Goal: Task Accomplishment & Management: Complete application form

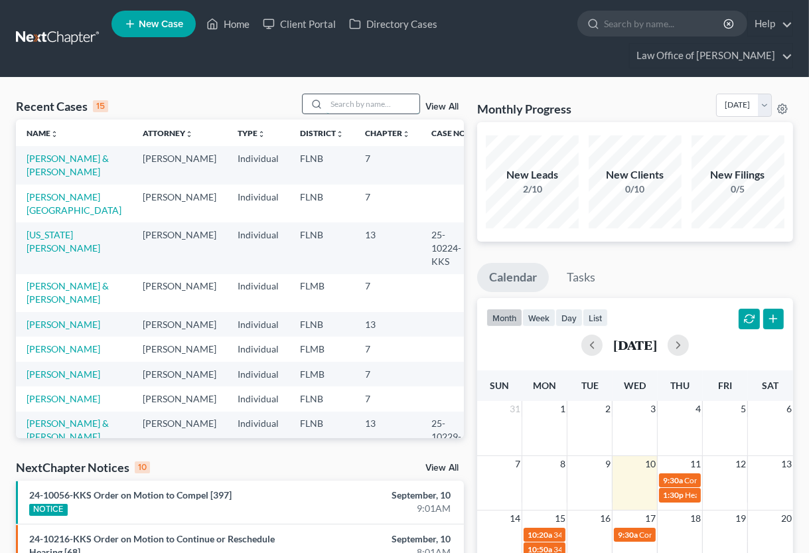
click at [378, 105] on input "search" at bounding box center [373, 103] width 93 height 19
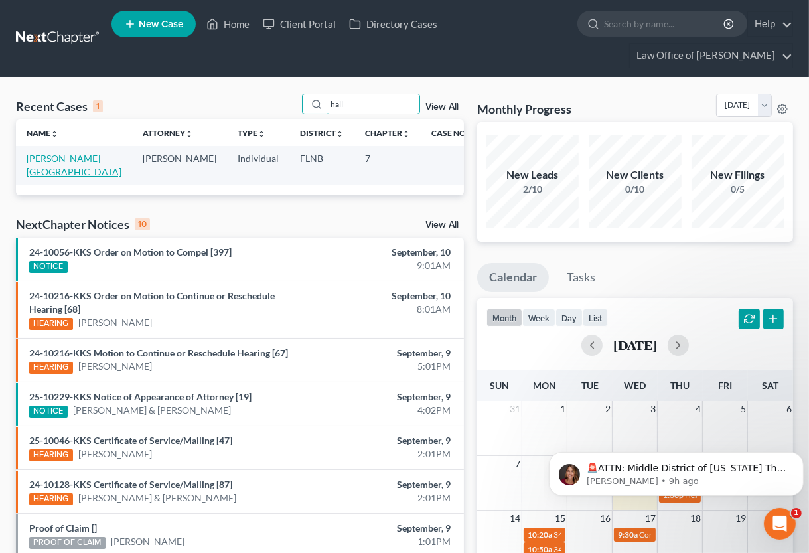
type input "hall"
click at [72, 161] on link "[PERSON_NAME][GEOGRAPHIC_DATA]" at bounding box center [74, 165] width 95 height 25
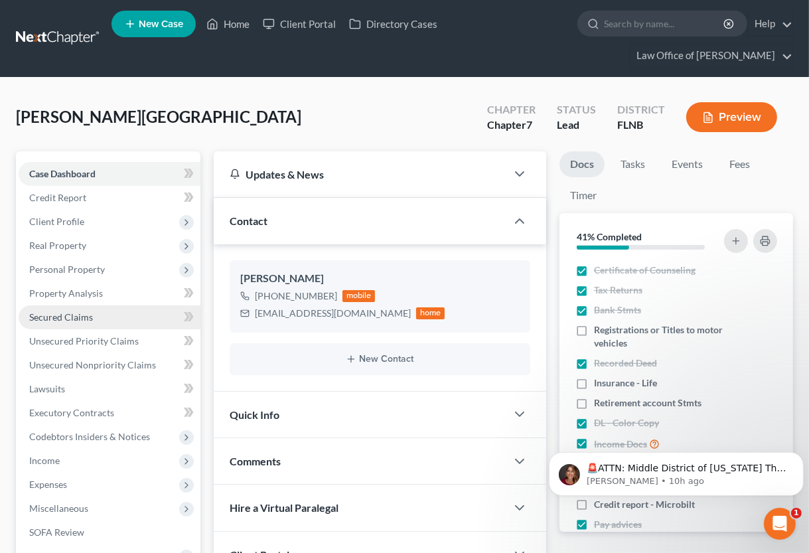
click at [76, 318] on span "Secured Claims" at bounding box center [61, 316] width 64 height 11
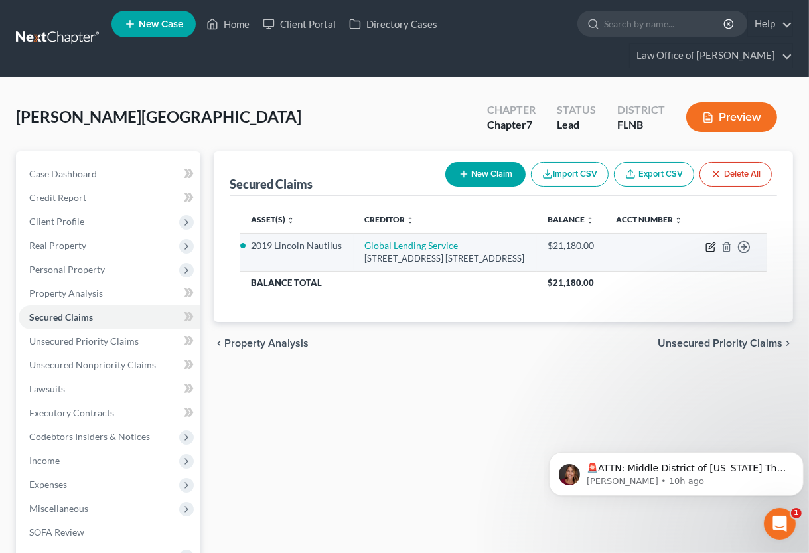
click at [713, 252] on icon "button" at bounding box center [711, 247] width 11 height 11
select select "42"
select select "4"
select select "2"
select select "0"
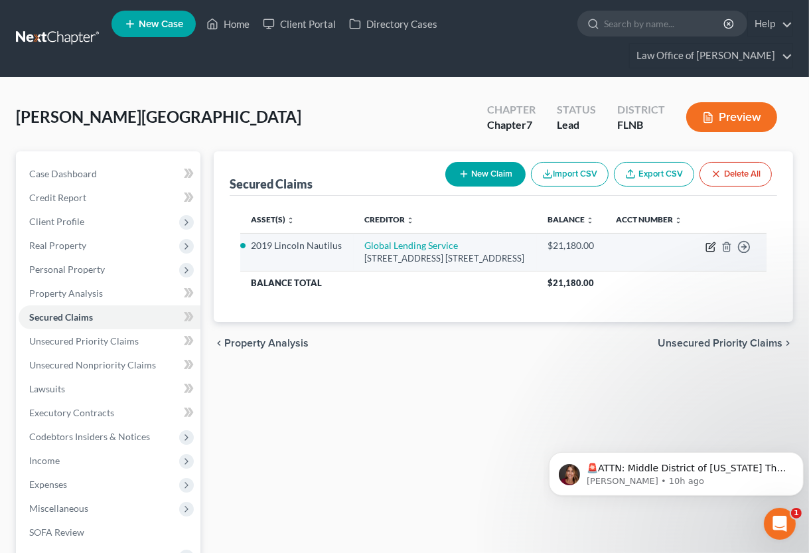
select select "0"
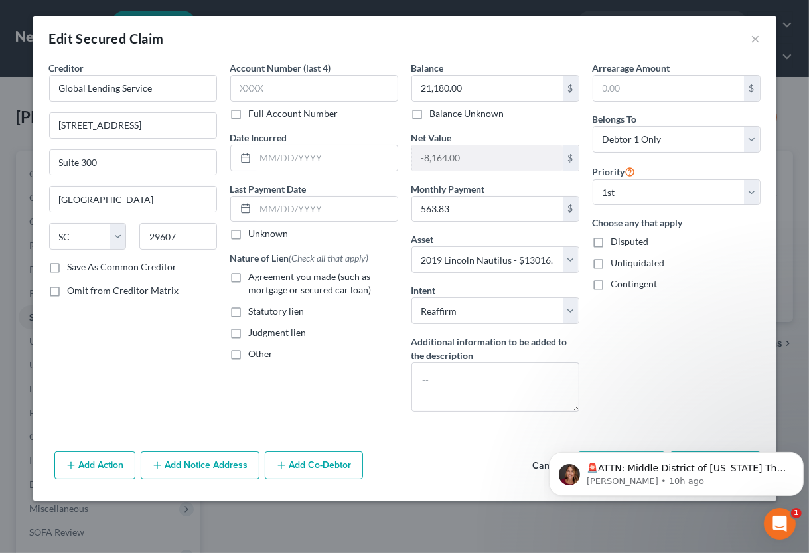
click at [249, 278] on label "Agreement you made (such as mortgage or secured car loan)" at bounding box center [323, 283] width 149 height 27
click at [254, 278] on input "Agreement you made (such as mortgage or secured car loan)" at bounding box center [258, 274] width 9 height 9
checkbox input "true"
click at [665, 469] on p "🚨ATTN: Middle District of [US_STATE] The court has added a new Credit Counselin…" at bounding box center [686, 468] width 201 height 13
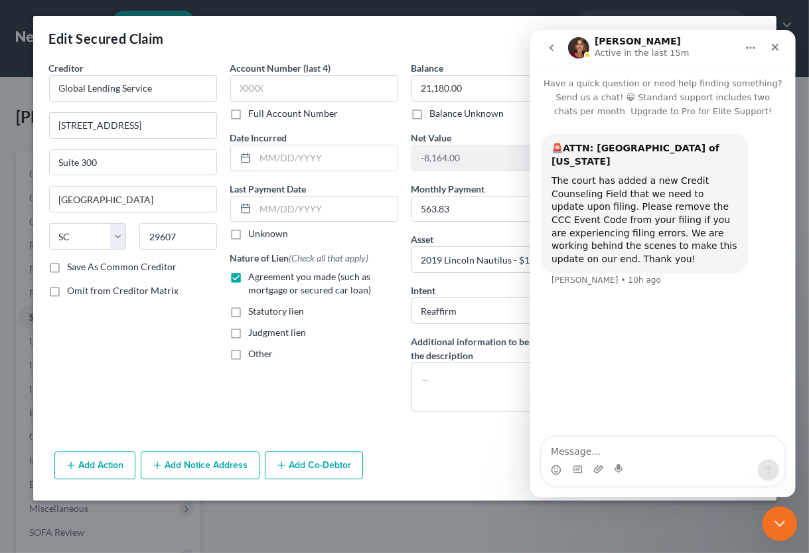
click at [777, 515] on icon "Close Intercom Messenger" at bounding box center [778, 522] width 16 height 16
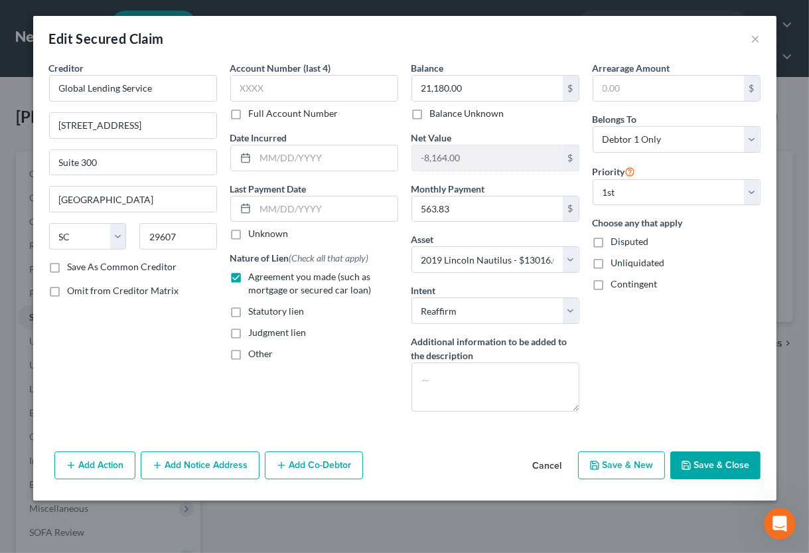
click at [705, 467] on button "Save & Close" at bounding box center [716, 466] width 90 height 28
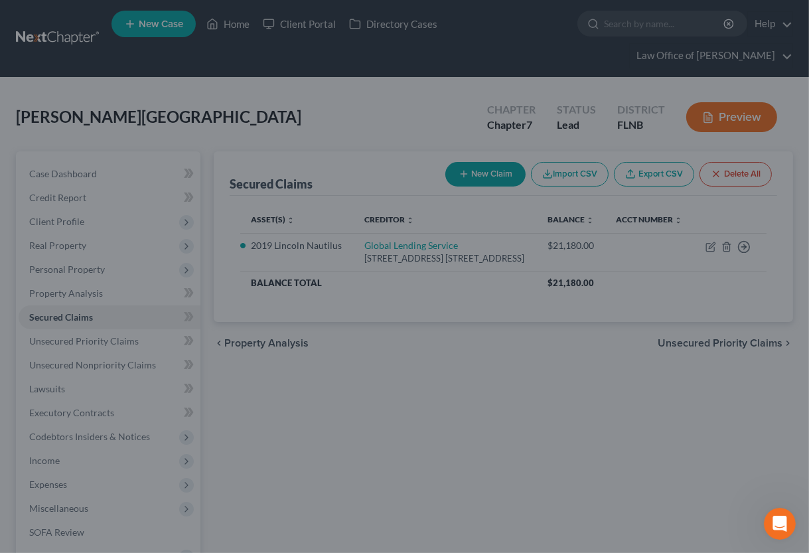
select select
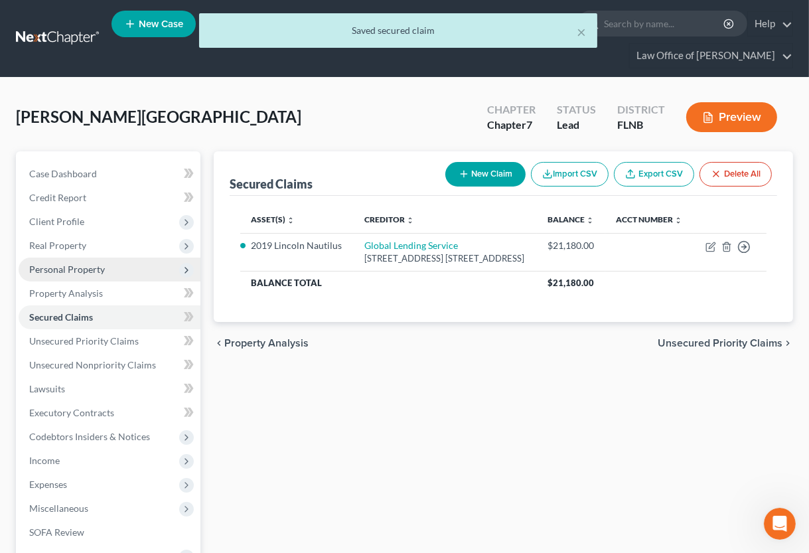
click at [73, 268] on span "Personal Property" at bounding box center [67, 269] width 76 height 11
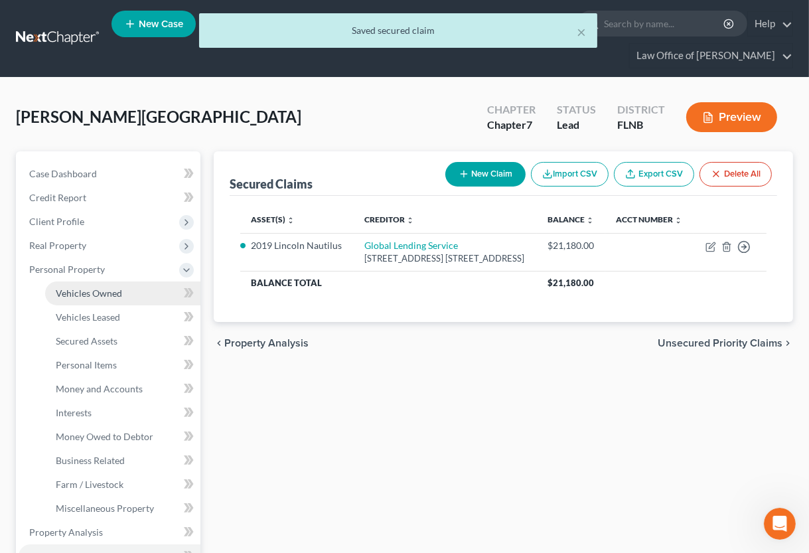
click at [73, 297] on span "Vehicles Owned" at bounding box center [89, 293] width 66 height 11
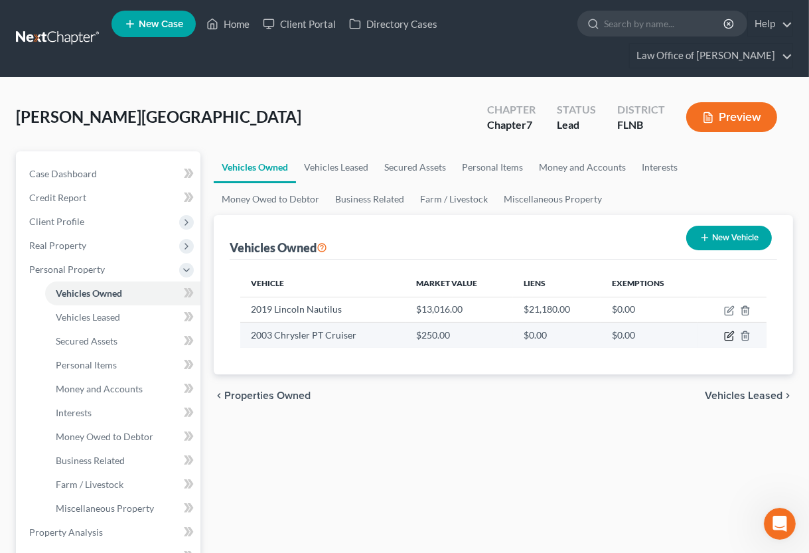
click at [728, 339] on icon "button" at bounding box center [729, 336] width 11 height 11
select select "0"
select select "23"
select select "3"
select select "0"
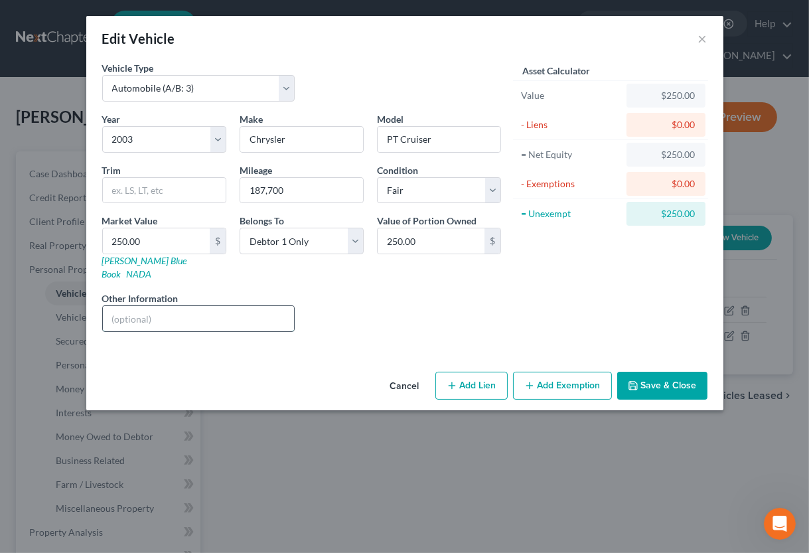
click at [170, 311] on input "text" at bounding box center [199, 318] width 192 height 25
click at [248, 306] on input "VIN" at bounding box center [199, 318] width 192 height 25
paste input "[US_VEHICLE_IDENTIFICATION_NUMBER]"
type input "VIN [US_VEHICLE_IDENTIFICATION_NUMBER]"
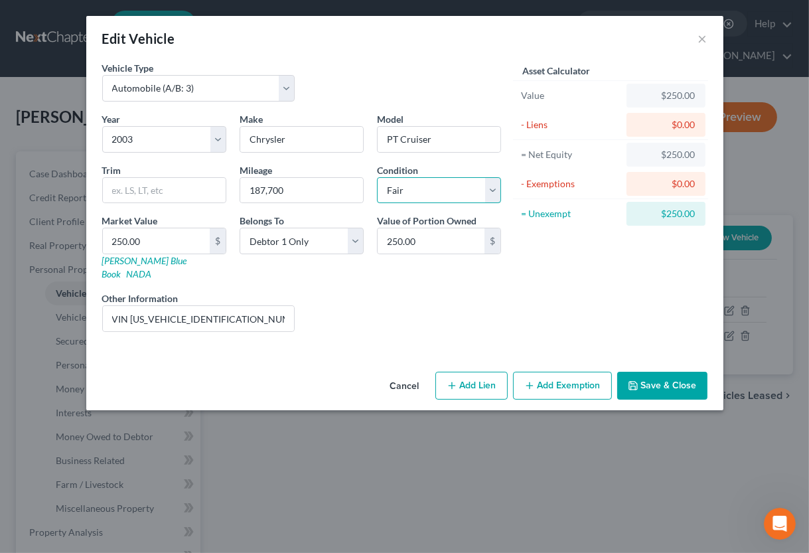
select select "4"
click option "Poor" at bounding box center [0, 0] width 0 height 0
click at [648, 373] on button "Save & Close" at bounding box center [663, 386] width 90 height 28
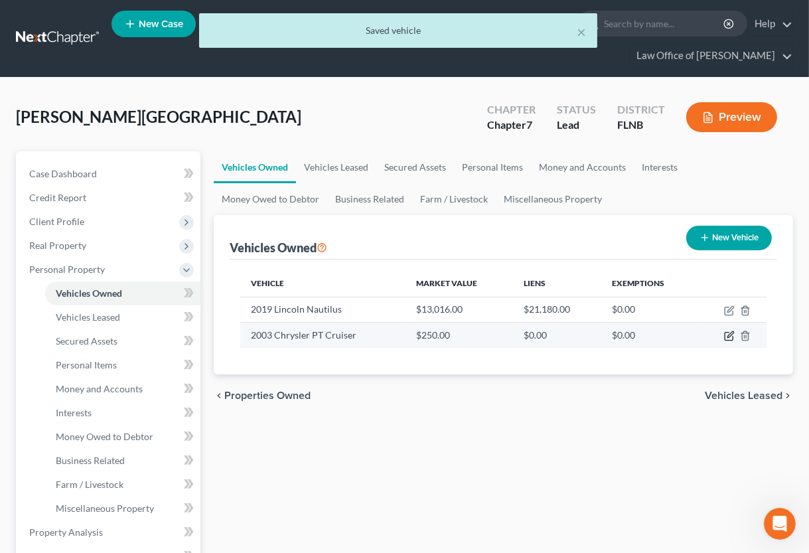
click at [732, 340] on icon "button" at bounding box center [729, 337] width 8 height 8
select select "0"
select select "23"
select select "4"
select select "0"
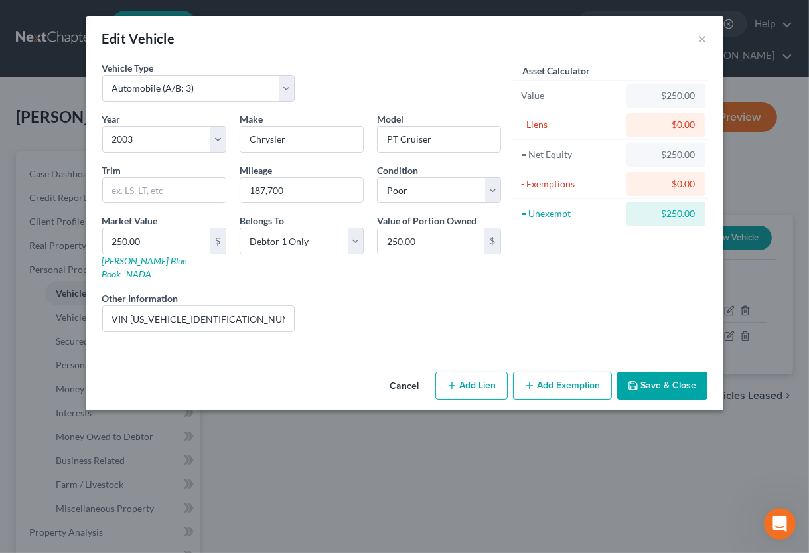
click at [544, 372] on button "Add Exemption" at bounding box center [562, 386] width 99 height 28
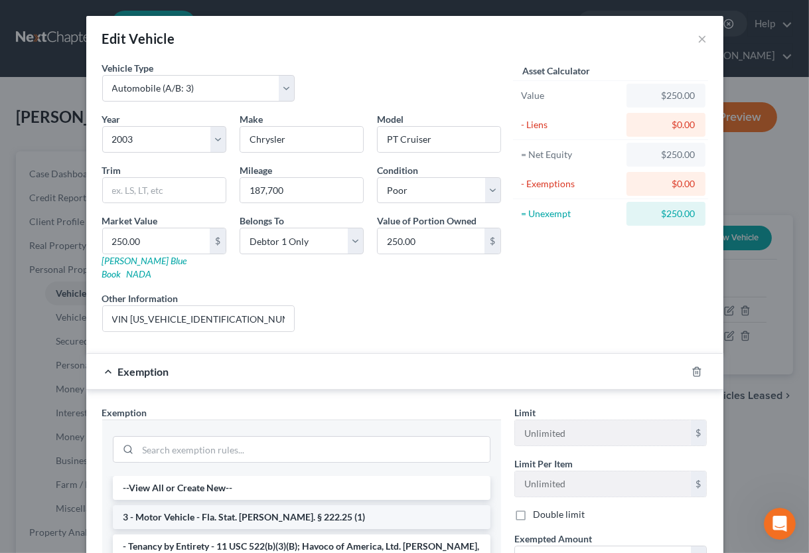
click at [293, 509] on li "3 - Motor Vehicle - Fla. Stat. [PERSON_NAME]. § 222.25 (1)" at bounding box center [302, 517] width 378 height 24
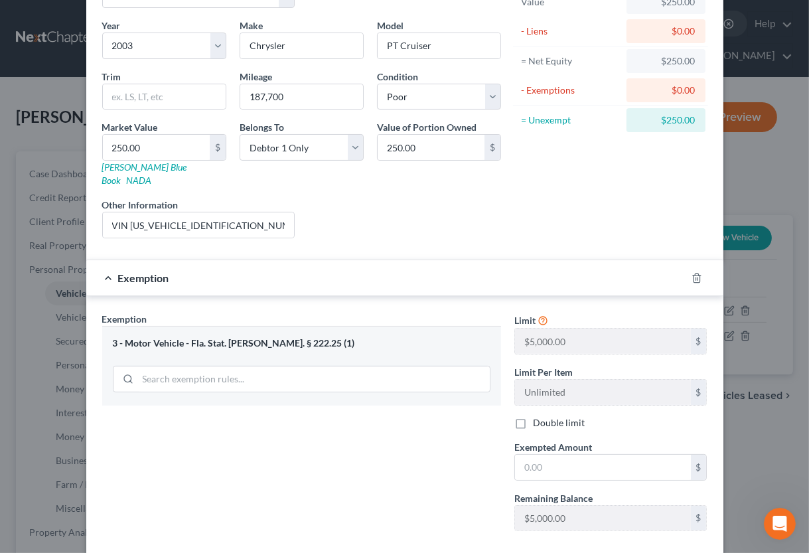
scroll to position [131, 0]
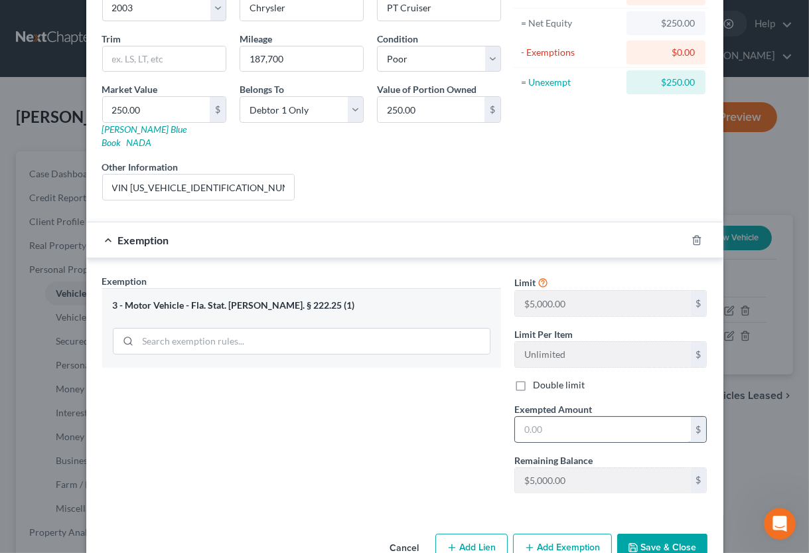
click at [529, 418] on input "text" at bounding box center [603, 429] width 176 height 25
type input "5,000.00"
click at [655, 534] on button "Save & Close" at bounding box center [663, 548] width 90 height 28
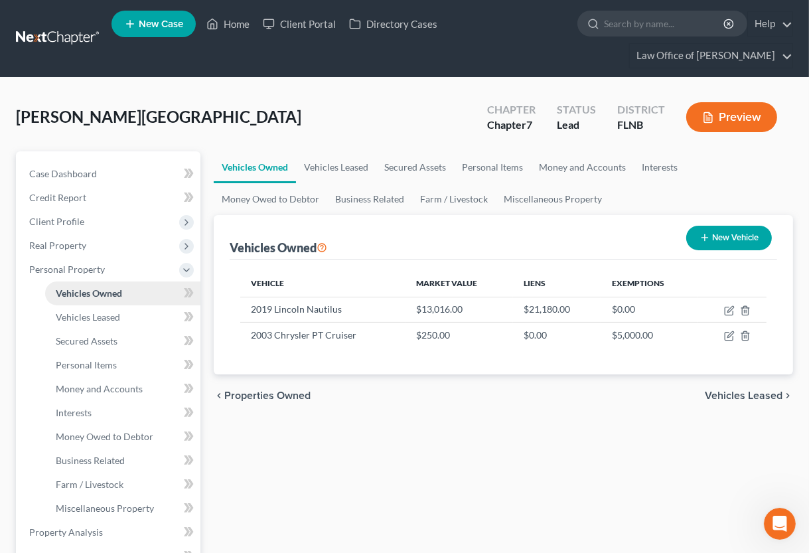
scroll to position [219, 0]
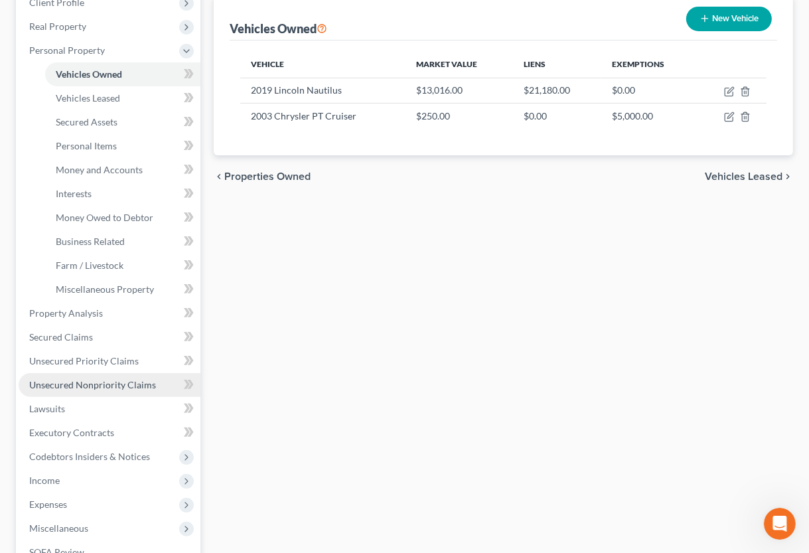
click at [78, 380] on span "Unsecured Nonpriority Claims" at bounding box center [92, 384] width 127 height 11
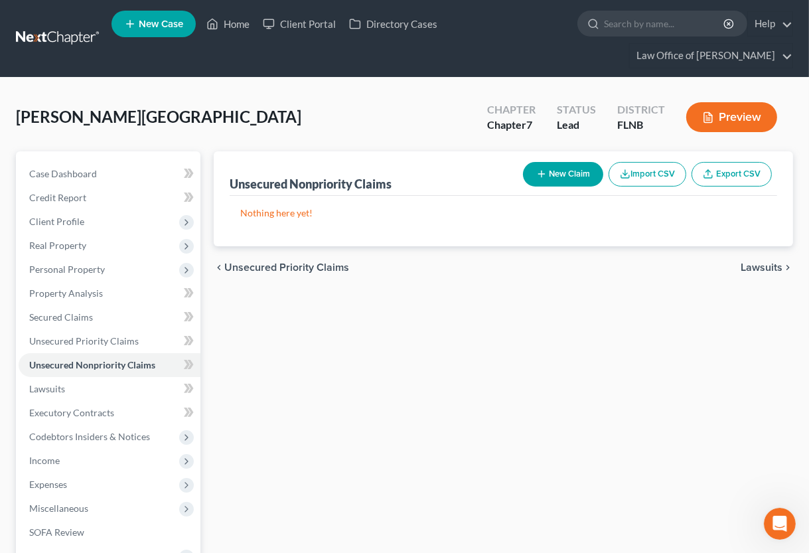
click at [569, 175] on button "New Claim" at bounding box center [563, 174] width 80 height 25
select select "0"
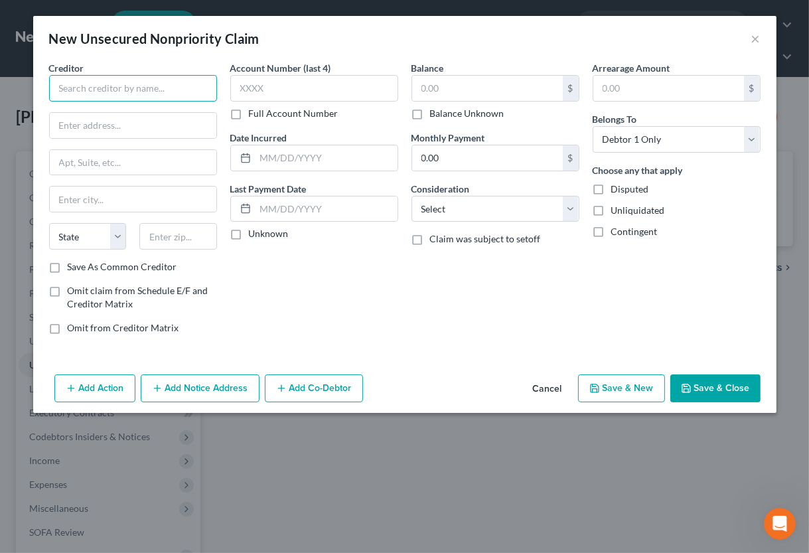
click at [78, 90] on input "text" at bounding box center [133, 88] width 168 height 27
type input "CashApp"
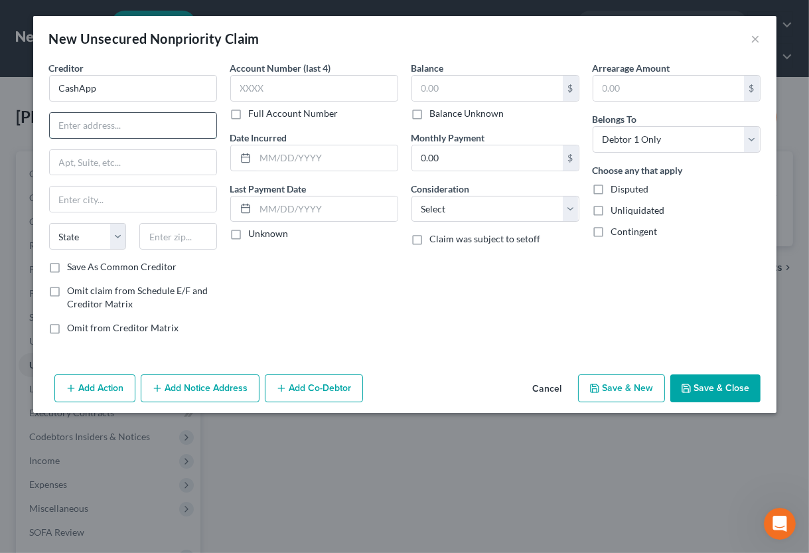
click at [184, 120] on input "text" at bounding box center [133, 125] width 167 height 25
type input "Block Inc., c/[PERSON_NAME] Bank"
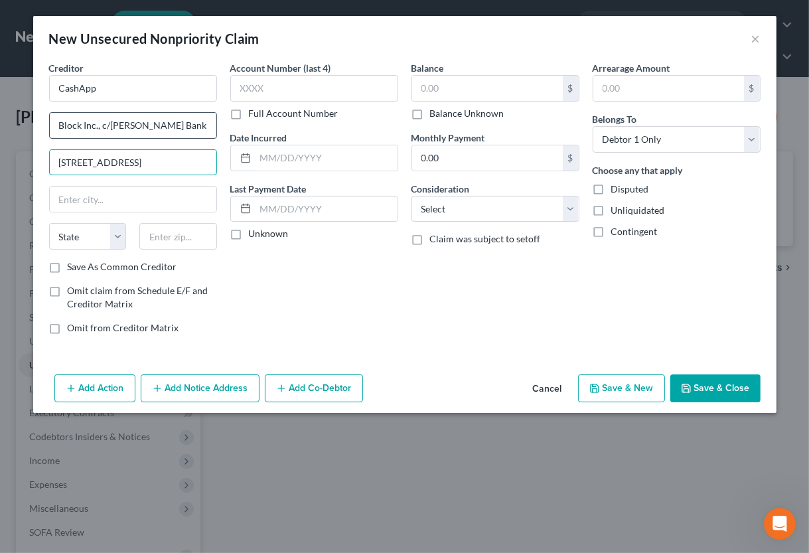
type input "[STREET_ADDRESS]"
type input "44807"
type input "Attica"
select select "36"
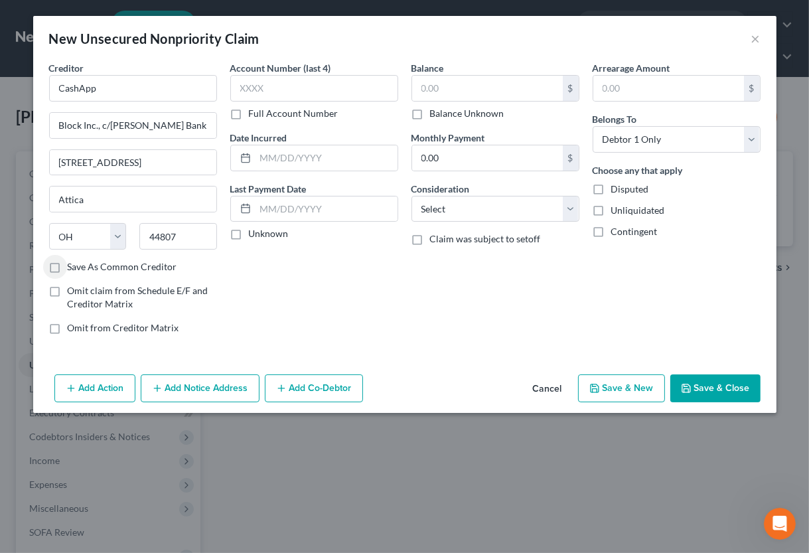
click at [96, 264] on label "Save As Common Creditor" at bounding box center [123, 266] width 110 height 13
click at [82, 264] on input "Save As Common Creditor" at bounding box center [77, 264] width 9 height 9
checkbox input "true"
select select "10"
click option "Monies Loaned / Advanced" at bounding box center [0, 0] width 0 height 0
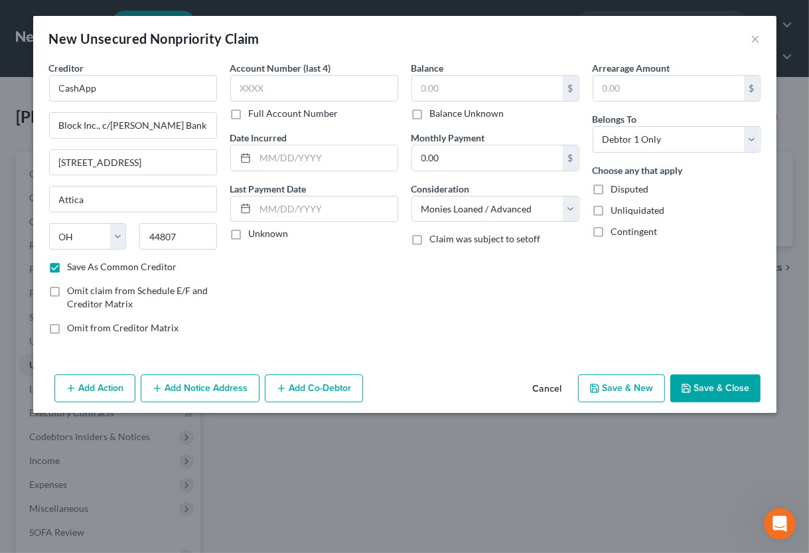
click at [749, 390] on button "Save & Close" at bounding box center [716, 389] width 90 height 28
checkbox input "false"
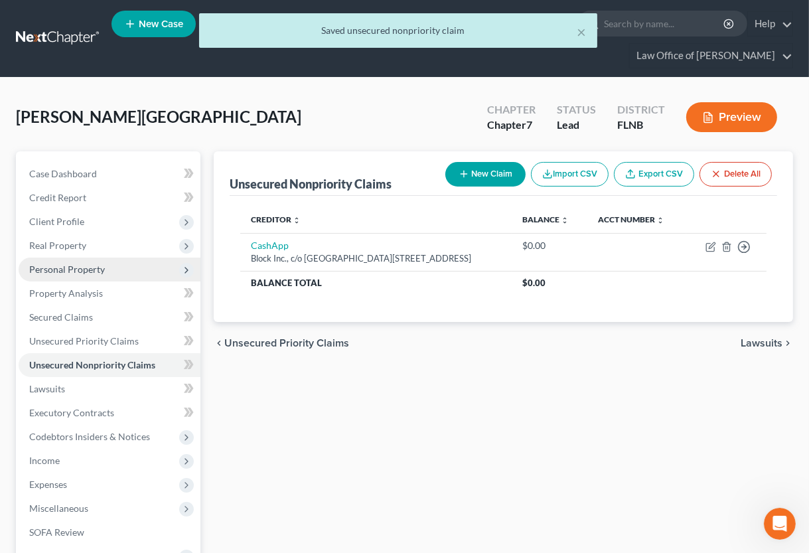
click at [78, 274] on span "Personal Property" at bounding box center [67, 269] width 76 height 11
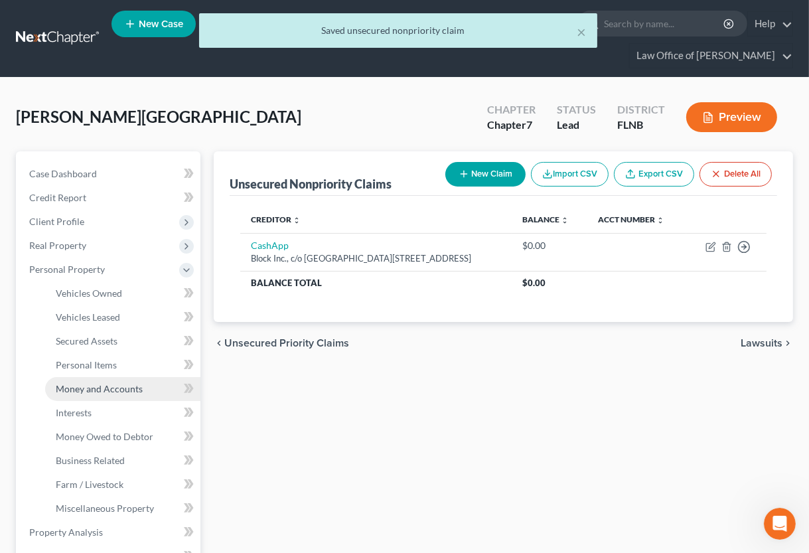
click at [92, 388] on span "Money and Accounts" at bounding box center [99, 388] width 87 height 11
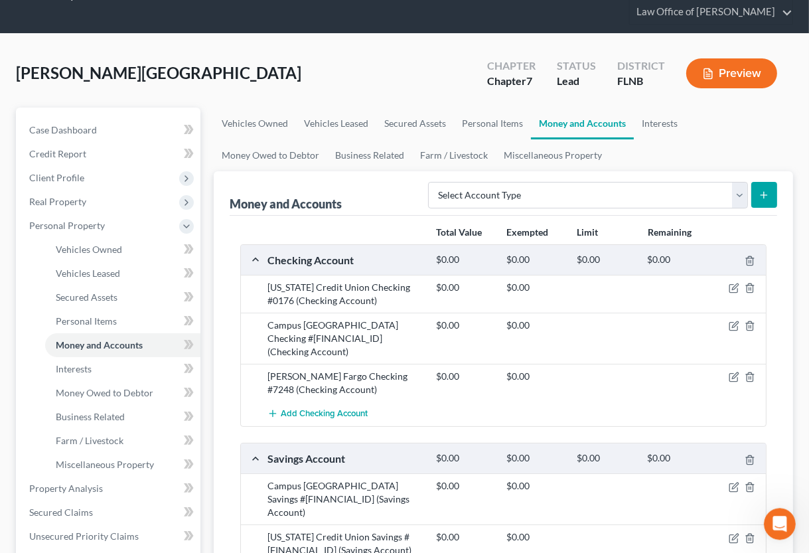
scroll to position [73, 0]
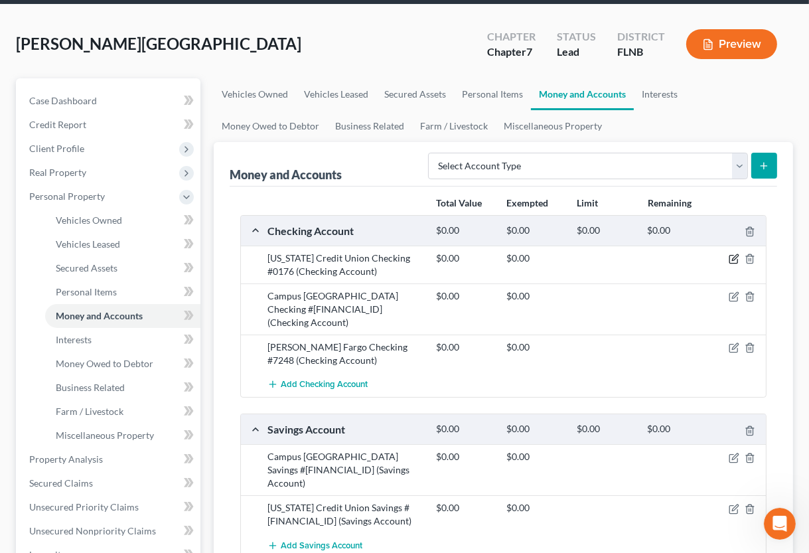
click at [734, 257] on icon "button" at bounding box center [734, 259] width 11 height 11
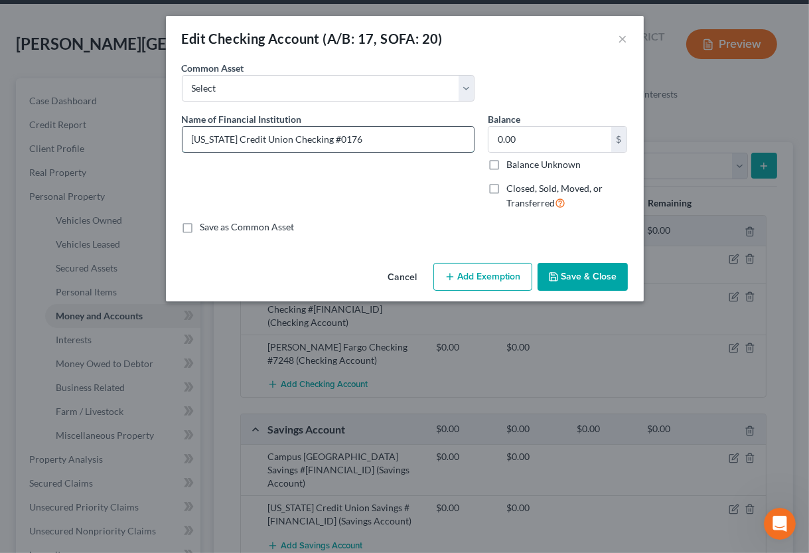
click at [276, 141] on input "[US_STATE] Credit Union Checking #0176" at bounding box center [329, 139] width 292 height 25
type input "[US_STATE] Credit Union #0176"
click at [574, 280] on button "Save & Close" at bounding box center [583, 277] width 90 height 28
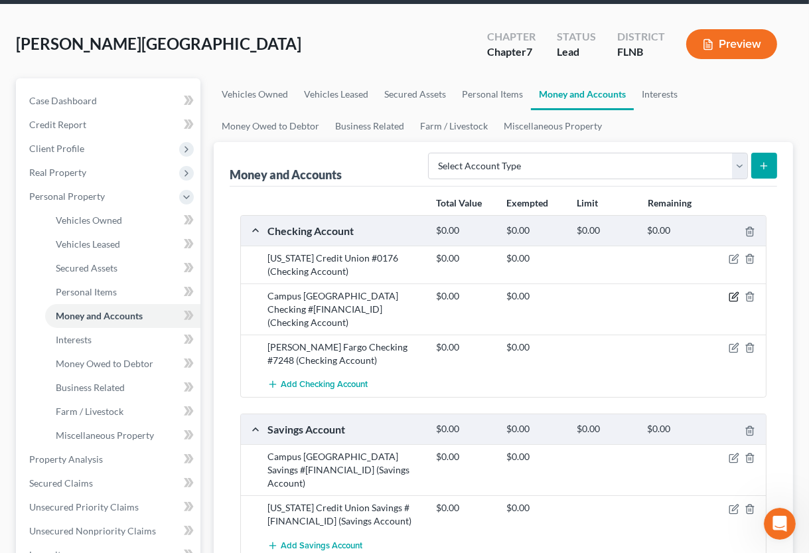
click at [732, 297] on icon "button" at bounding box center [734, 297] width 11 height 11
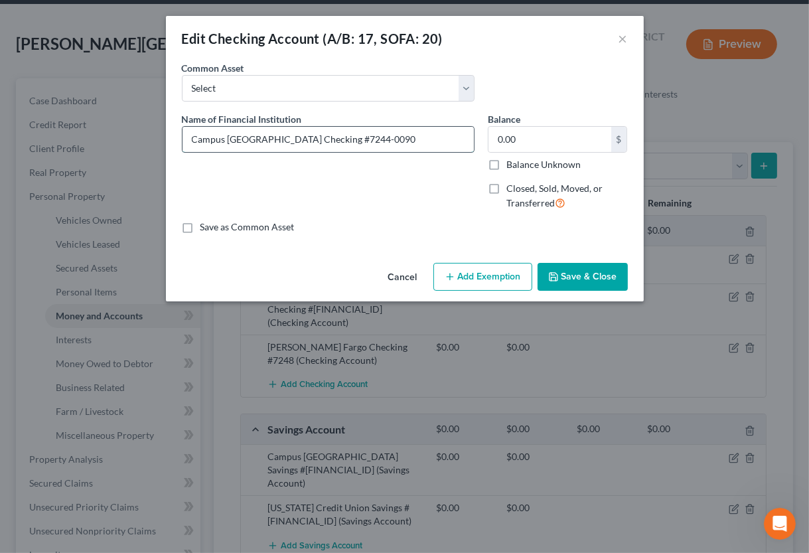
click at [248, 138] on input "Campus [GEOGRAPHIC_DATA] Checking #7244-0090" at bounding box center [329, 139] width 292 height 25
click at [247, 139] on input "Campus [GEOGRAPHIC_DATA] Federal Credit Union #7244-0090" at bounding box center [329, 139] width 292 height 25
drag, startPoint x: 298, startPoint y: 139, endPoint x: 189, endPoint y: 143, distance: 109.6
click at [189, 143] on input "Campus [GEOGRAPHIC_DATA] Credit Union #7244-0090" at bounding box center [329, 139] width 292 height 25
type input "Campus [GEOGRAPHIC_DATA] Credit Union #7244-0090"
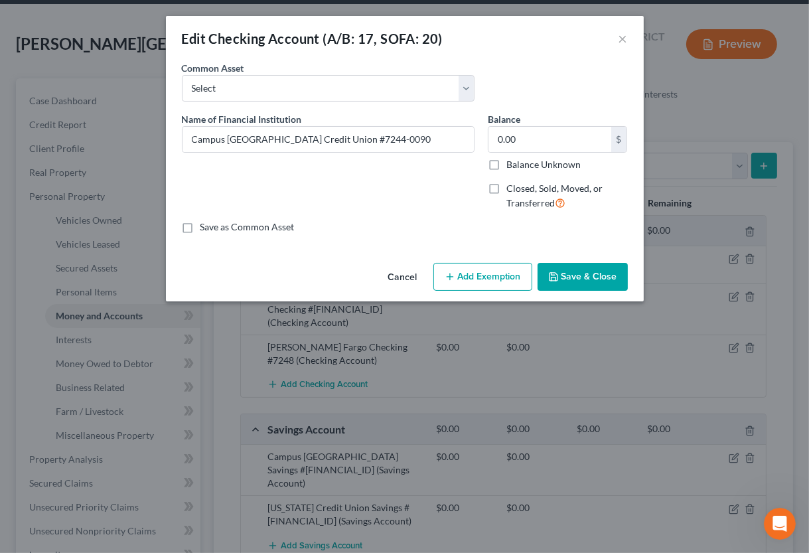
click at [568, 277] on button "Save & Close" at bounding box center [583, 277] width 90 height 28
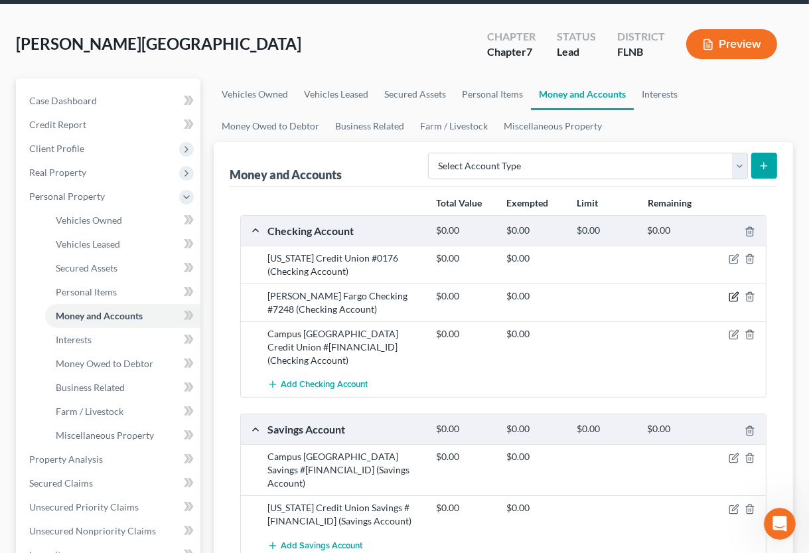
click at [736, 301] on icon "button" at bounding box center [734, 298] width 8 height 8
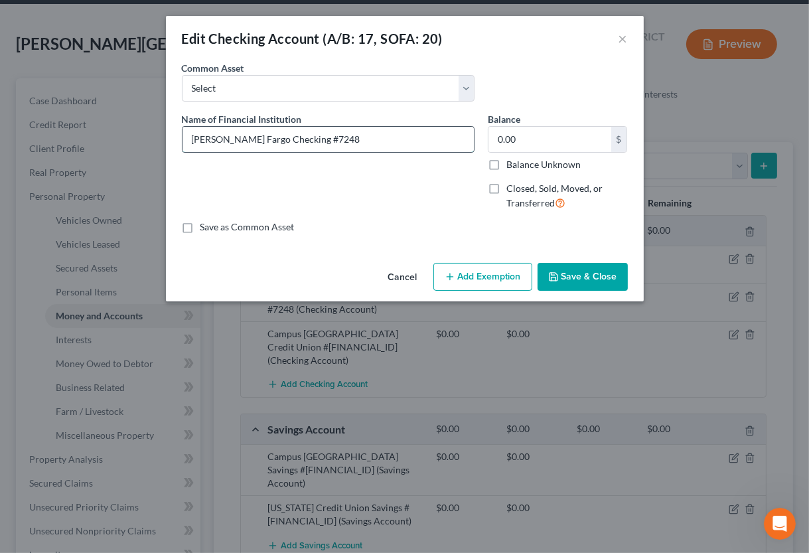
click at [242, 143] on input "[PERSON_NAME] Fargo Checking #7248" at bounding box center [329, 139] width 292 height 25
type input "[PERSON_NAME] Fargo Bank #7248"
click at [594, 280] on button "Save & Close" at bounding box center [583, 277] width 90 height 28
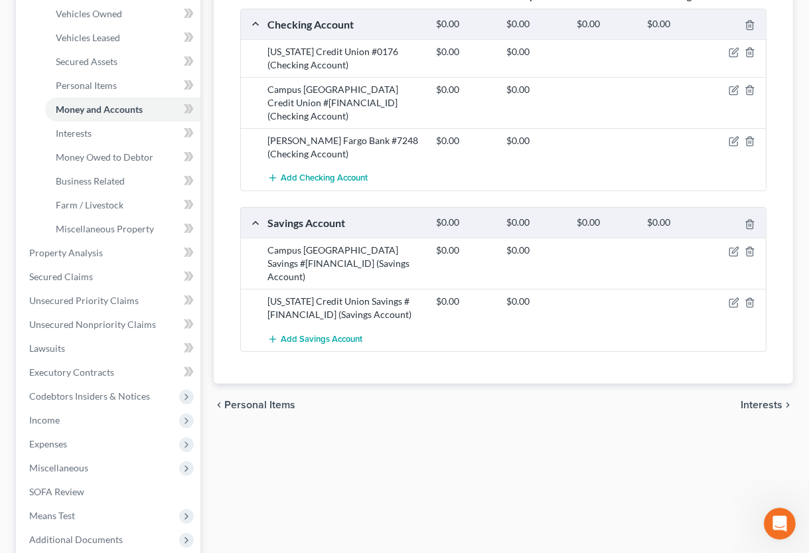
scroll to position [292, 0]
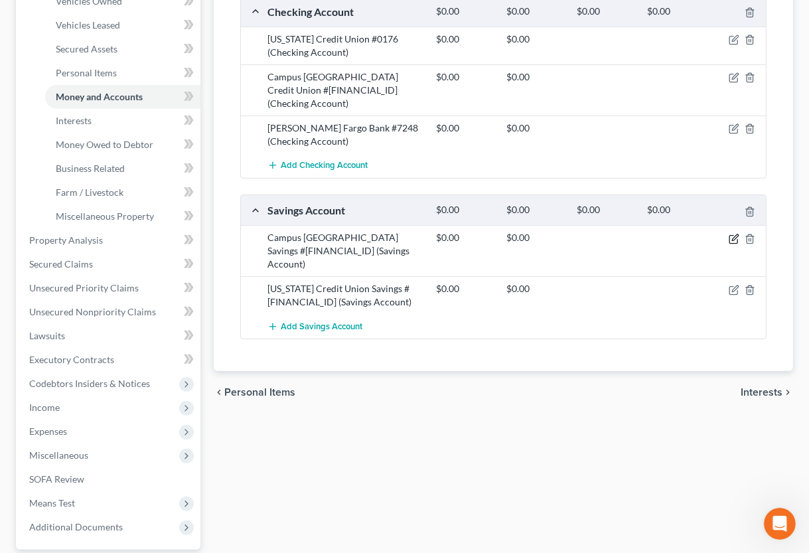
click at [736, 234] on icon "button" at bounding box center [734, 239] width 11 height 11
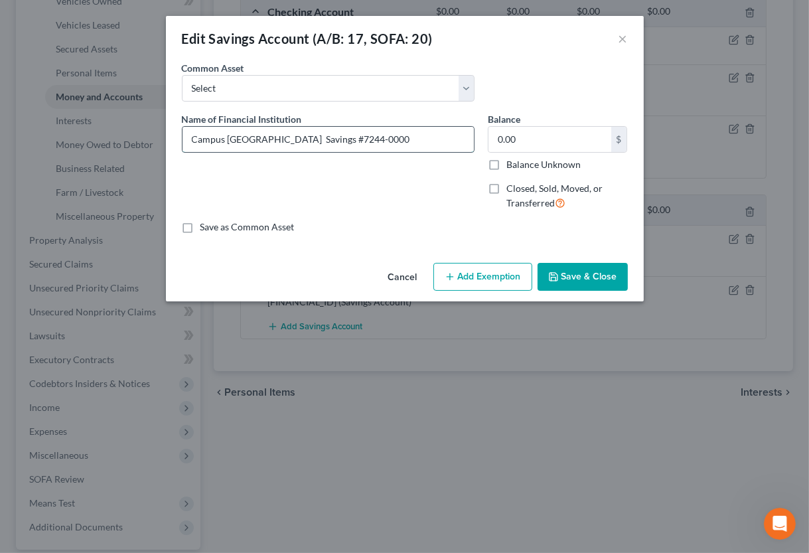
drag, startPoint x: 278, startPoint y: 141, endPoint x: 143, endPoint y: 141, distance: 135.5
click at [183, 141] on input "Campus [GEOGRAPHIC_DATA] Savings #7244-0000" at bounding box center [329, 139] width 292 height 25
paste input "Credit Union"
type input "Campus [GEOGRAPHIC_DATA] Credit Union #7244-0000"
click at [596, 277] on button "Save & Close" at bounding box center [583, 277] width 90 height 28
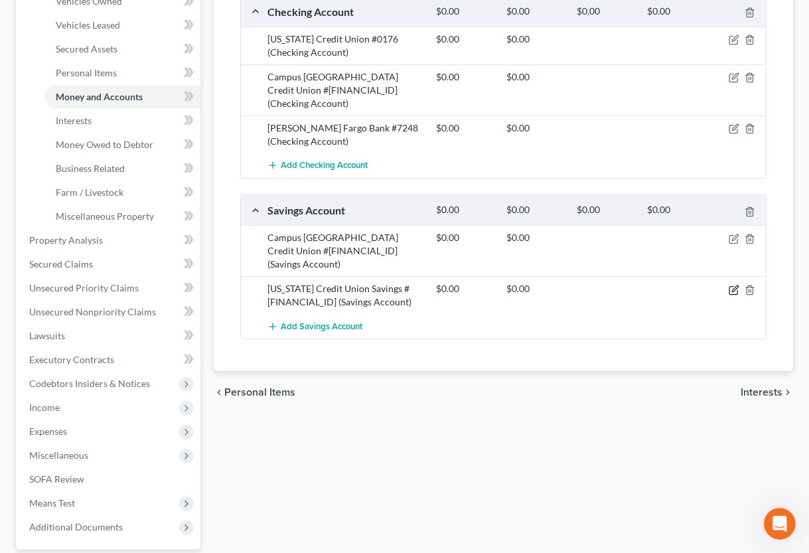
click at [733, 285] on icon "button" at bounding box center [734, 290] width 11 height 11
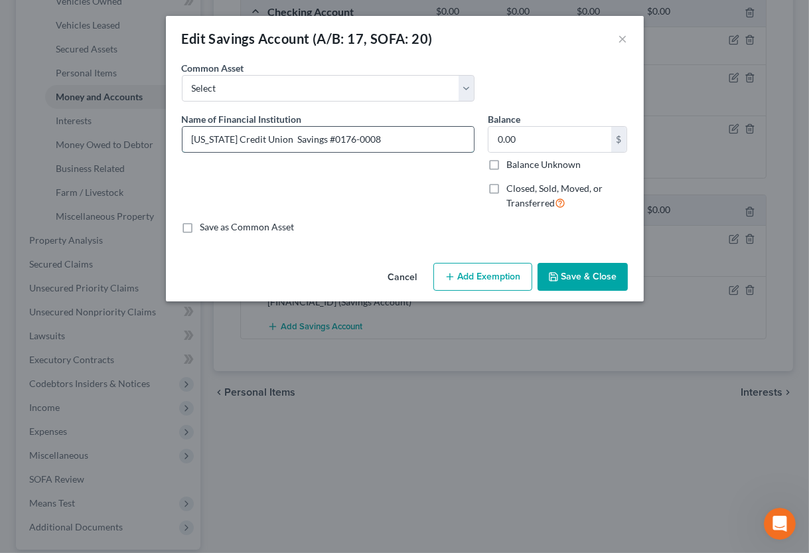
click at [274, 138] on input "[US_STATE] Credit Union Savings #0176-0008" at bounding box center [329, 139] width 292 height 25
type input "[US_STATE] Credit Union #0176-0008"
click at [559, 271] on button "Save & Close" at bounding box center [583, 277] width 90 height 28
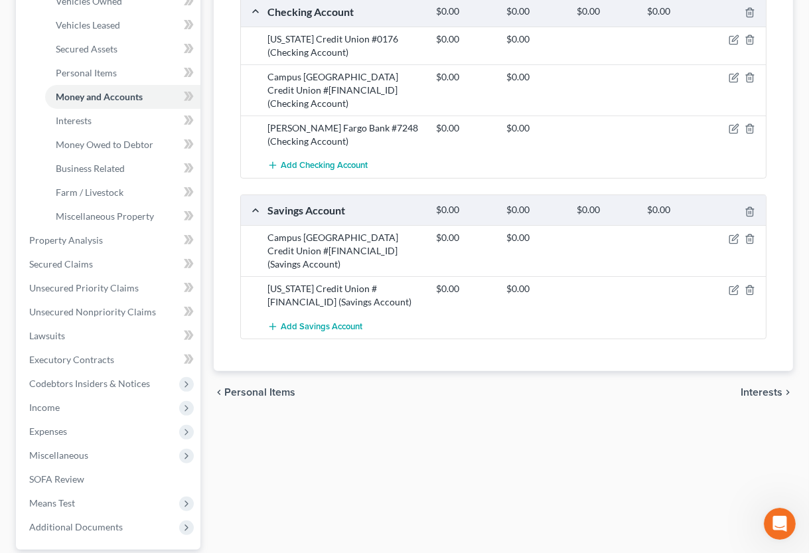
scroll to position [0, 0]
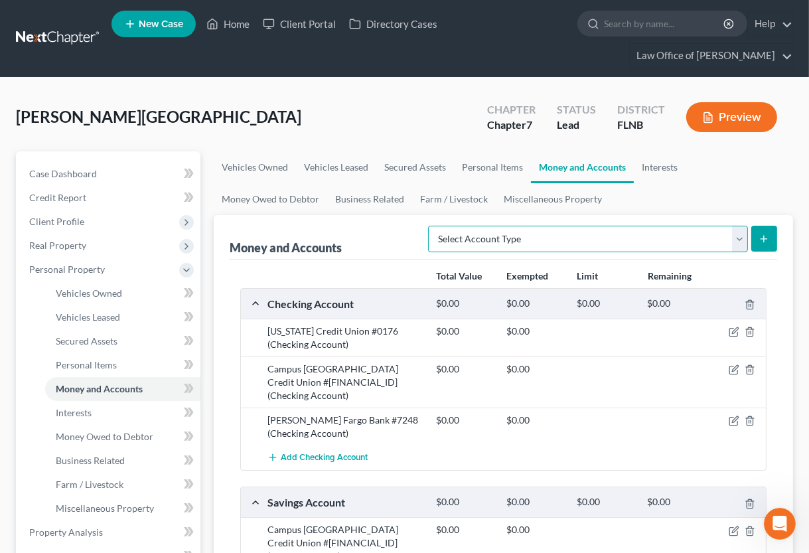
click at [428, 226] on select "Select Account Type Brokerage (A/B: 18, SOFA: 20) Cash on Hand (A/B: 16) Certif…" at bounding box center [588, 239] width 320 height 27
select select "other"
click option "Other (Credit Union, Health Savings Account, etc) (A/B: 17, SOFA: 20)" at bounding box center [0, 0] width 0 height 0
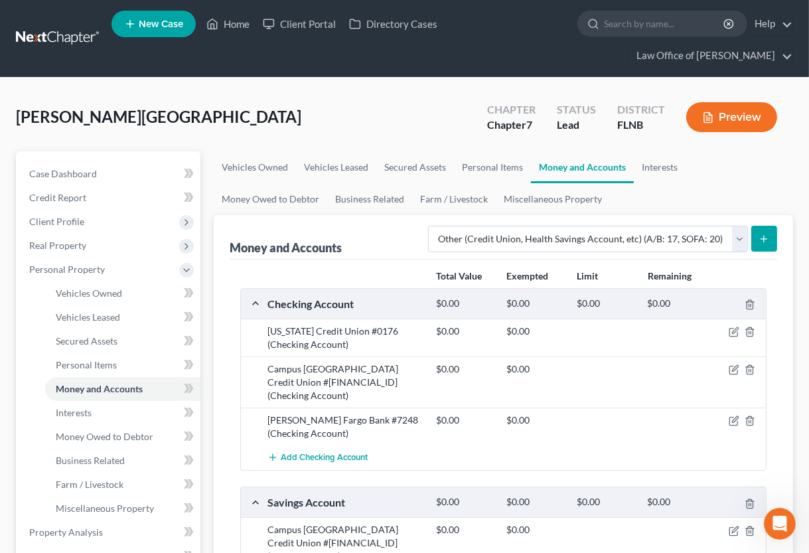
click at [763, 240] on icon "submit" at bounding box center [764, 239] width 11 height 11
click option "Other (Credit Union, Health Savings Account, etc) (A/B: 17, SOFA: 20)" at bounding box center [0, 0] width 0 height 0
click at [760, 242] on icon "submit" at bounding box center [764, 239] width 11 height 11
click at [385, 196] on link "Business Related" at bounding box center [369, 199] width 85 height 32
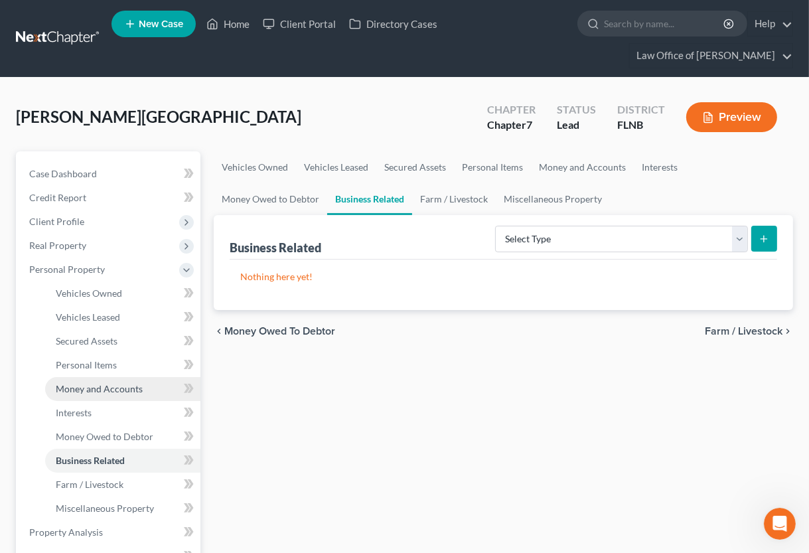
click at [91, 390] on span "Money and Accounts" at bounding box center [99, 388] width 87 height 11
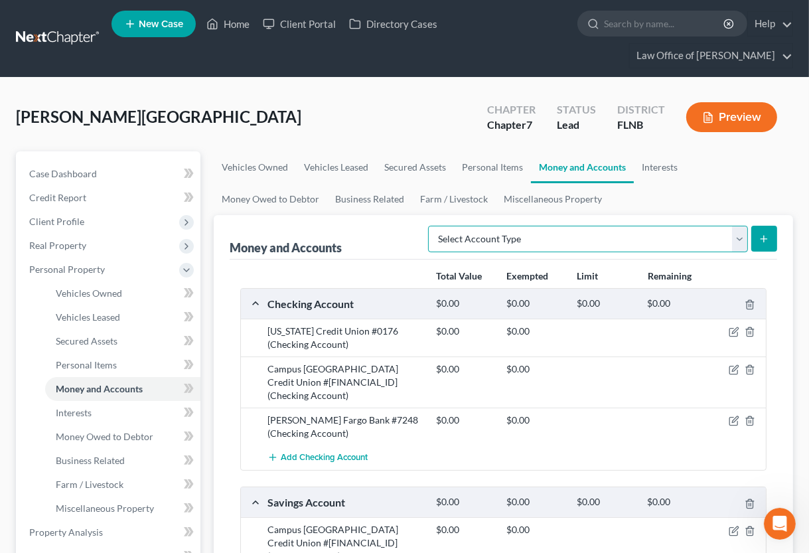
select select "other"
click option "Other (Credit Union, Health Savings Account, etc) (A/B: 17, SOFA: 20)" at bounding box center [0, 0] width 0 height 0
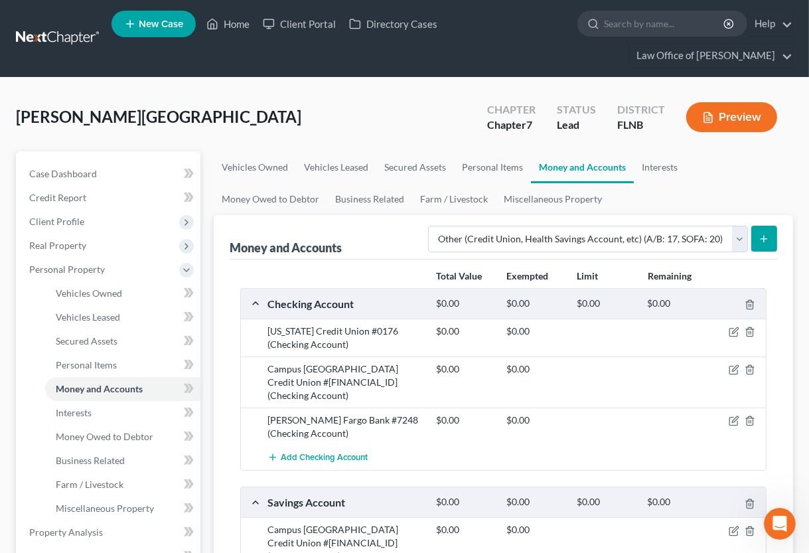
click at [758, 237] on button "submit" at bounding box center [765, 239] width 26 height 26
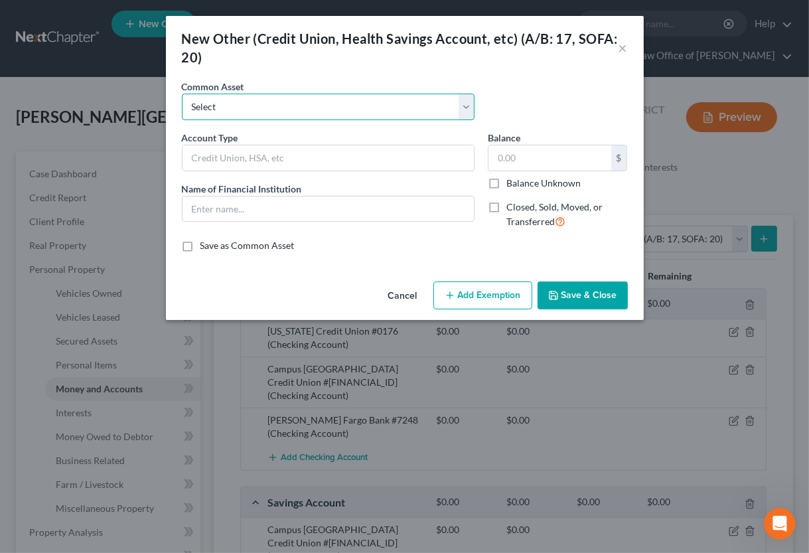
select select "0"
click option "Payment transfer" at bounding box center [0, 0] width 0 height 0
type input "Payment transfer"
type input "Venmo"
type input "0"
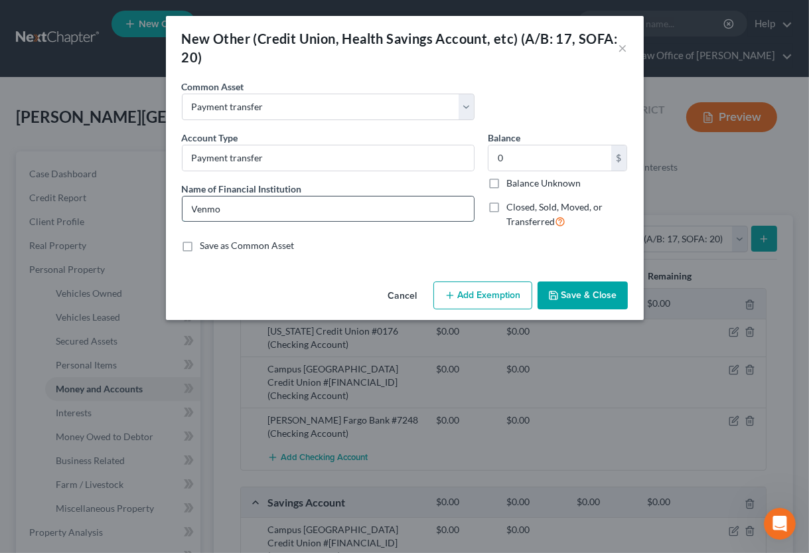
drag, startPoint x: 349, startPoint y: 211, endPoint x: 164, endPoint y: 201, distance: 185.5
click at [183, 201] on input "Venmo" at bounding box center [329, 209] width 292 height 25
type input "CashApp"
click at [587, 298] on button "Save & Close" at bounding box center [583, 296] width 90 height 28
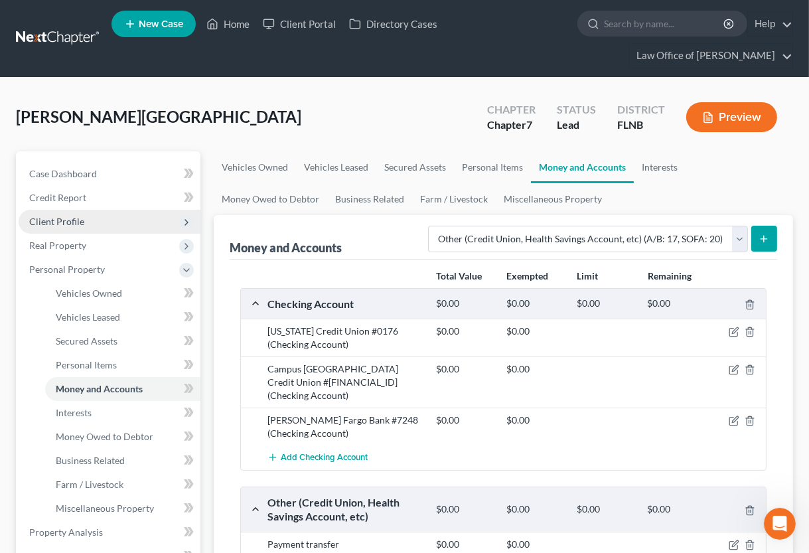
click at [131, 216] on span "Client Profile" at bounding box center [110, 222] width 182 height 24
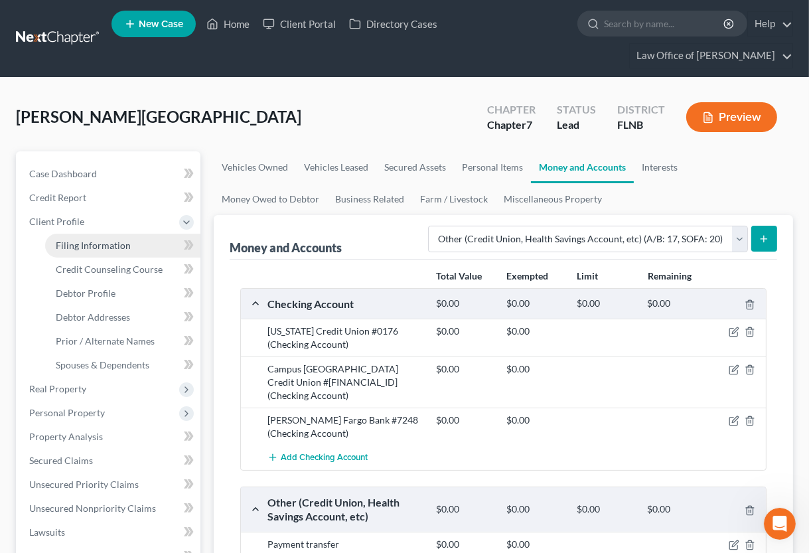
click at [119, 245] on span "Filing Information" at bounding box center [93, 245] width 75 height 11
select select "1"
select select "0"
select select "9"
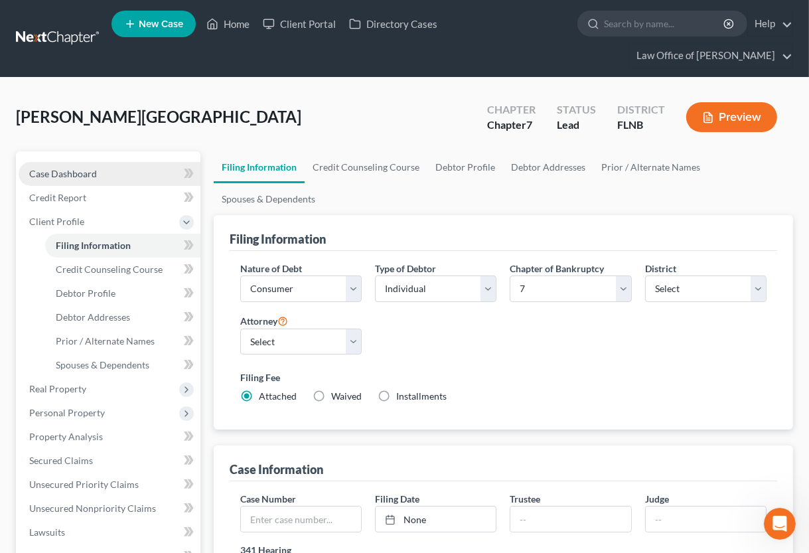
click at [86, 175] on span "Case Dashboard" at bounding box center [63, 173] width 68 height 11
